Goal: Answer question/provide support: Share knowledge or assist other users

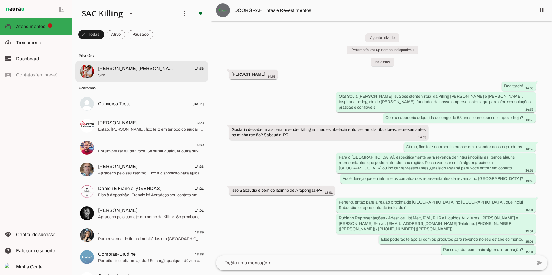
click at [136, 67] on span "[PERSON_NAME] [PERSON_NAME]" at bounding box center [136, 68] width 76 height 7
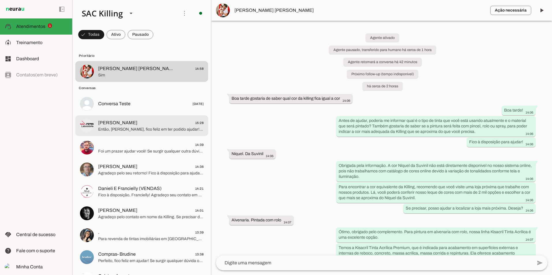
click at [121, 123] on span "[PERSON_NAME]" at bounding box center [117, 122] width 39 height 7
